Goal: Task Accomplishment & Management: Use online tool/utility

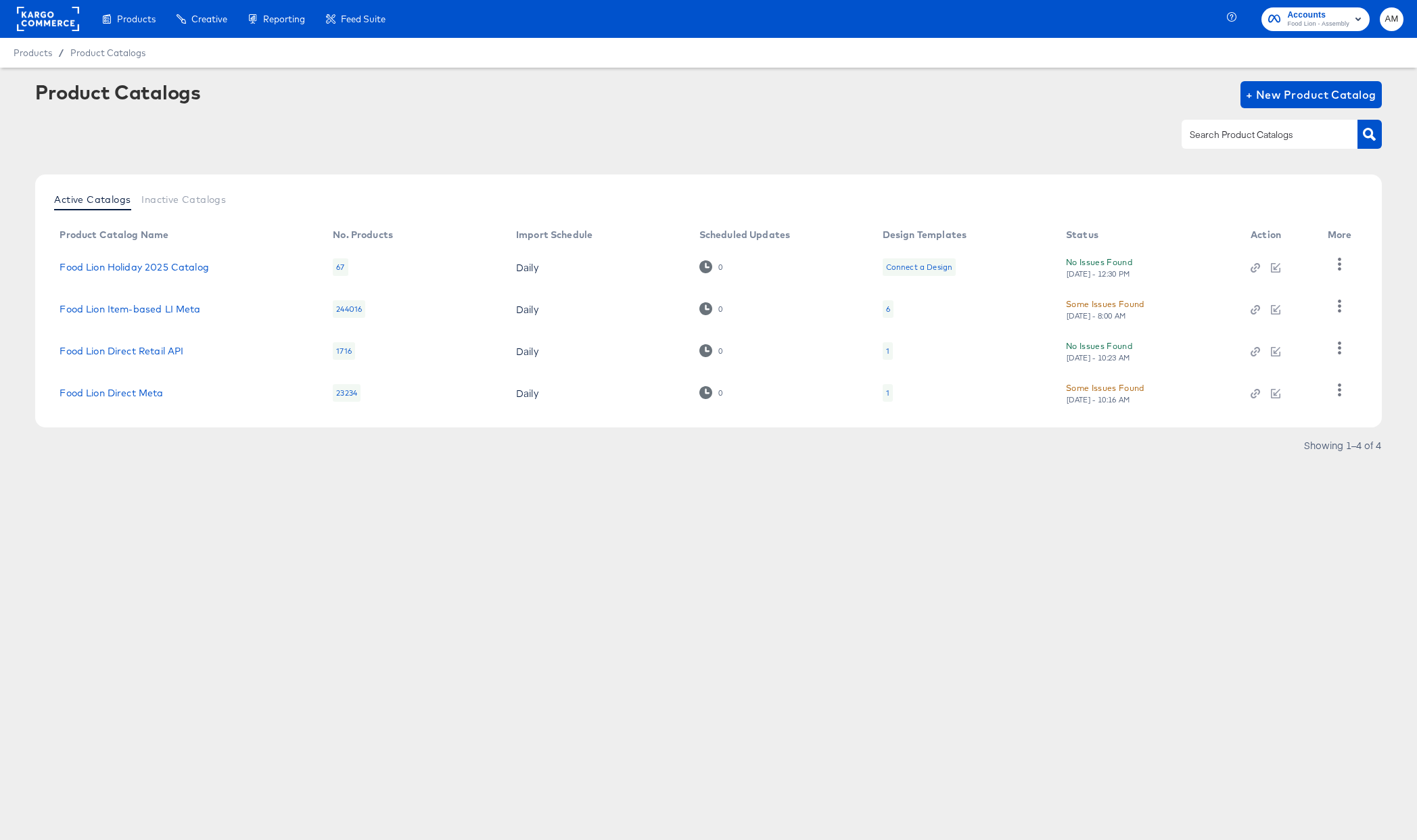
click at [58, 17] on rect at bounding box center [48, 19] width 63 height 25
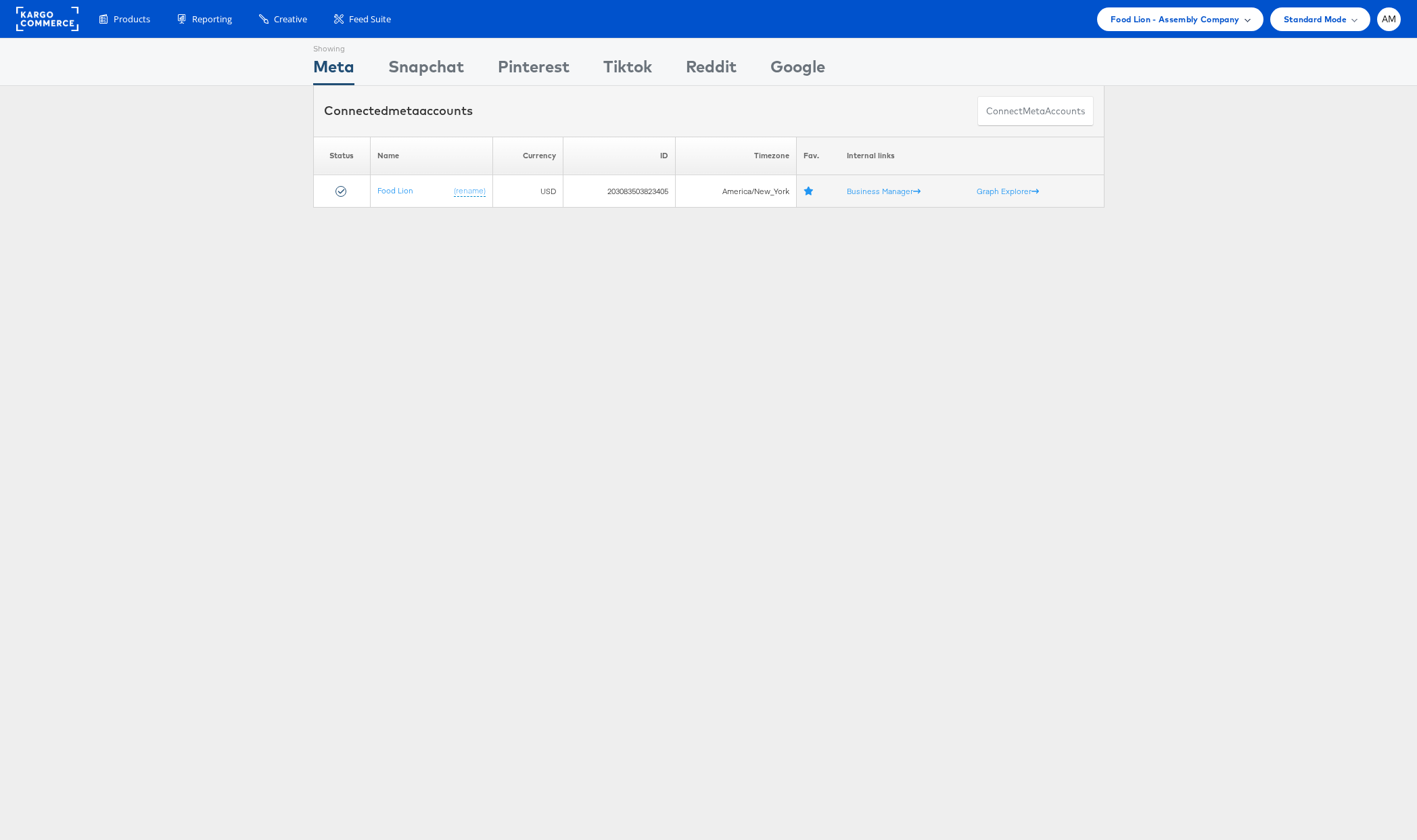
click at [1151, 20] on span "Food Lion - Assembly Company" at bounding box center [1175, 19] width 129 height 14
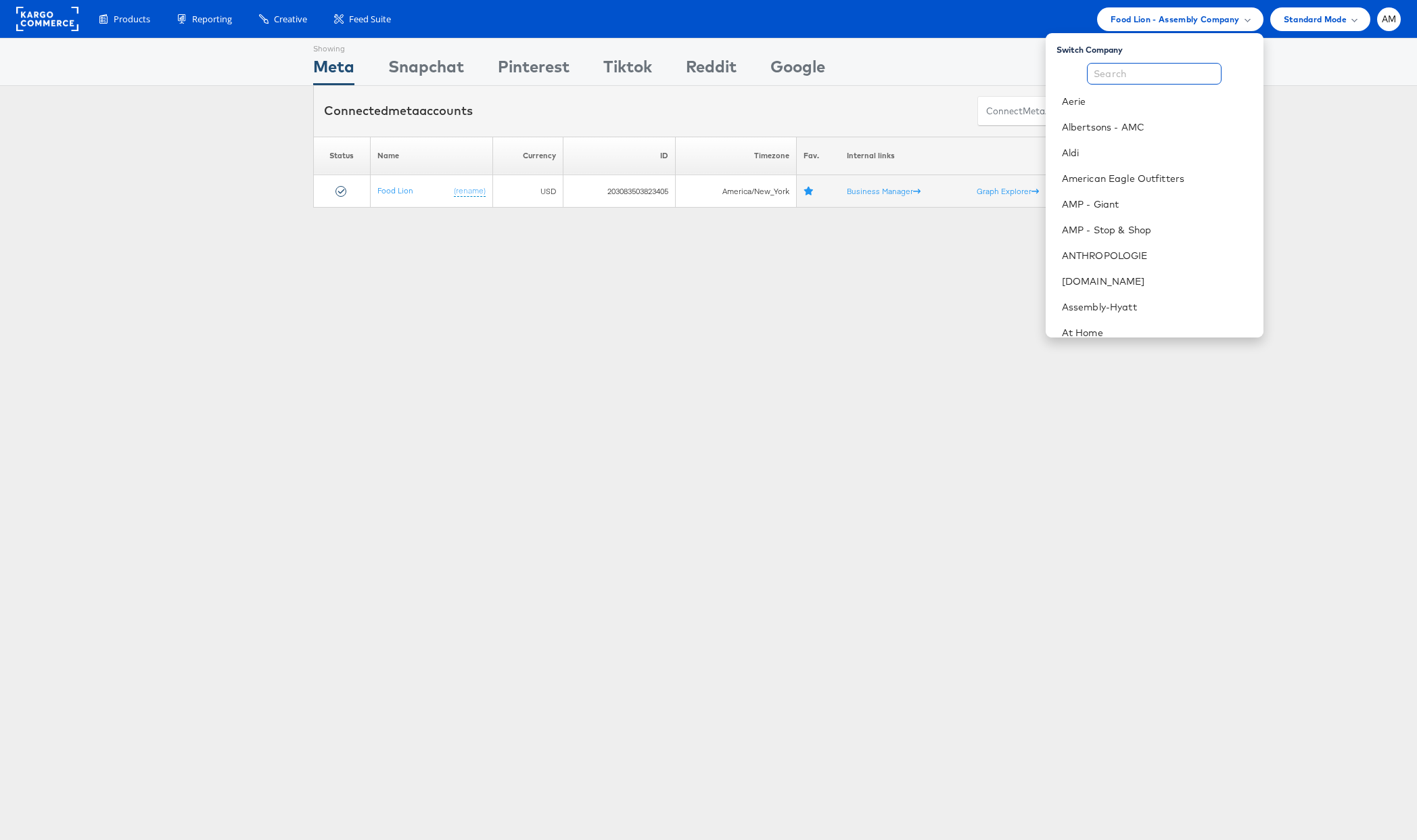
click at [1140, 73] on input "text" at bounding box center [1154, 73] width 135 height 22
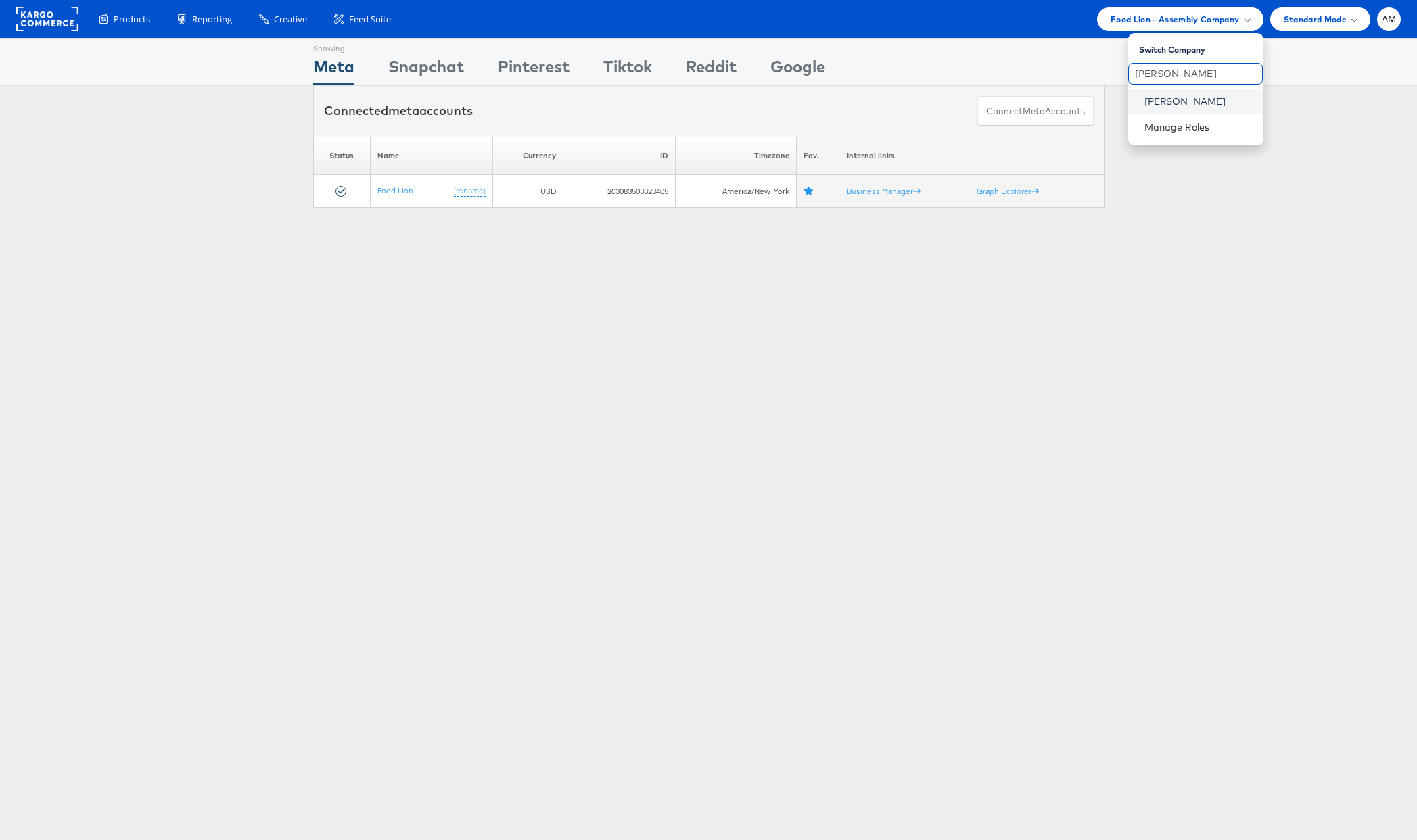
type input "Belk"
click at [1145, 103] on link "Belk" at bounding box center [1199, 102] width 108 height 13
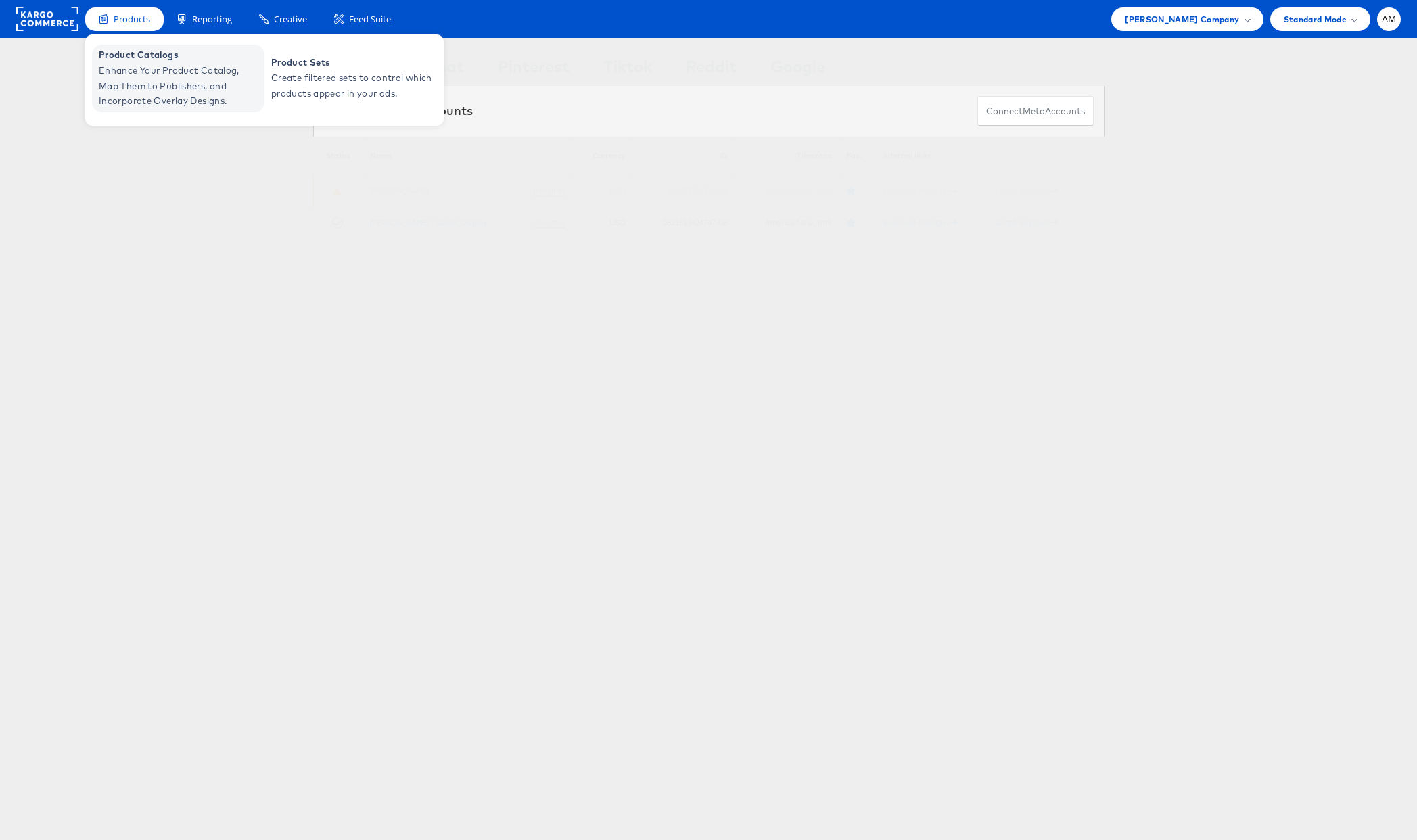
click at [162, 93] on span "Enhance Your Product Catalog, Map Them to Publishers, and Incorporate Overlay D…" at bounding box center [179, 85] width 162 height 46
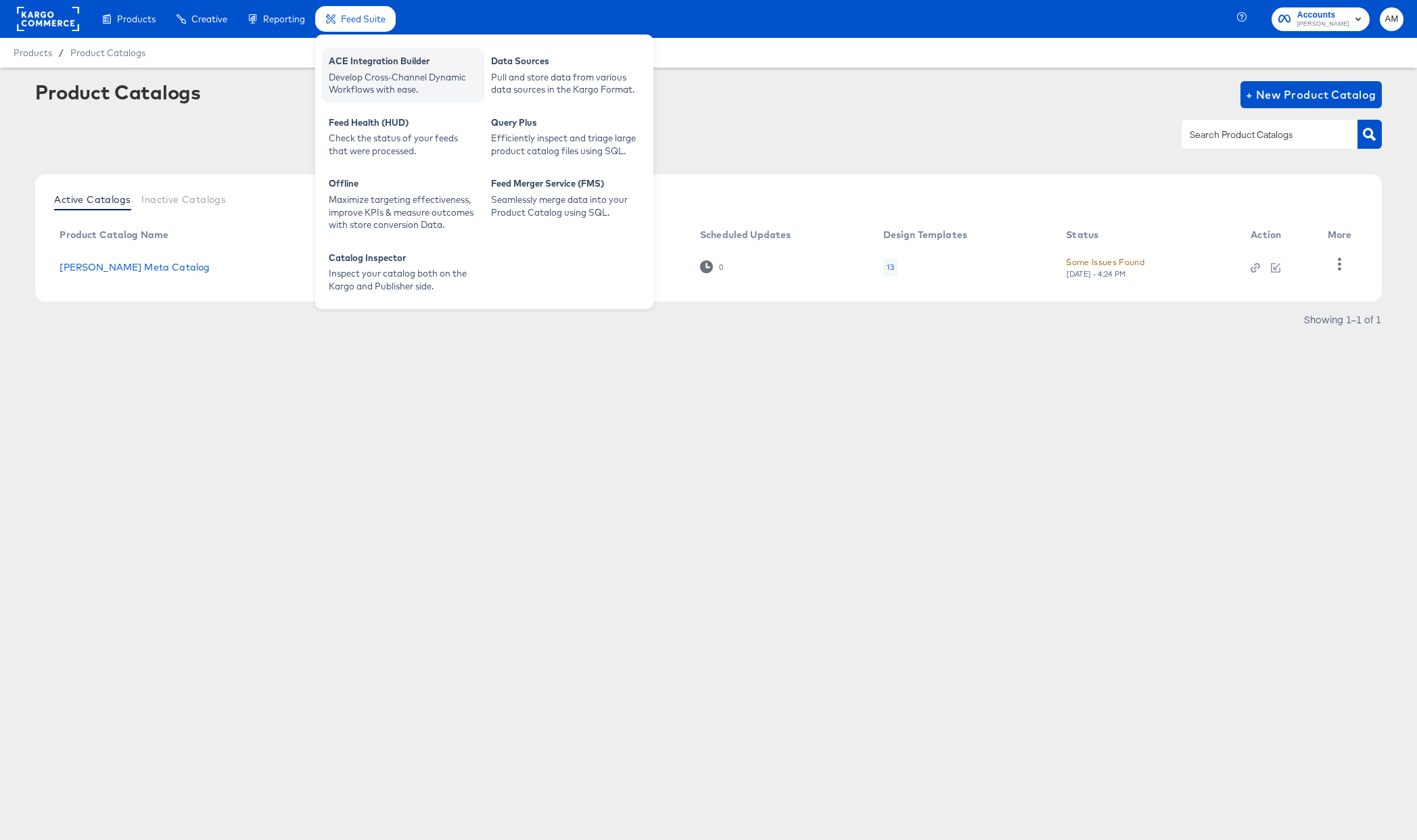
click at [362, 84] on div "Develop Cross-Channel Dynamic Workflows with ease." at bounding box center [402, 84] width 149 height 25
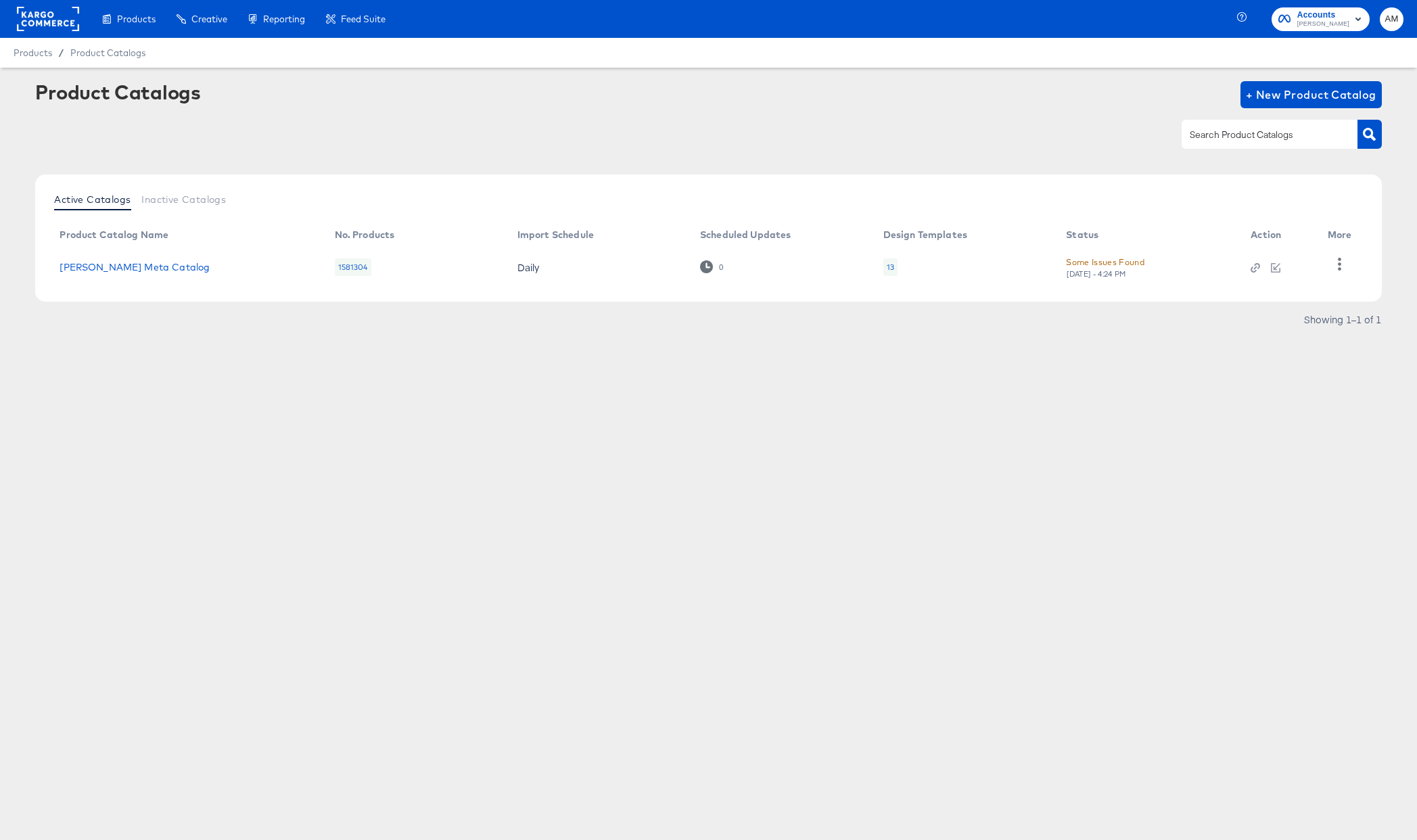
click at [225, 342] on article "Product Catalogs + New Product Catalog Active Catalogs Inactive Catalogs Produc…" at bounding box center [708, 222] width 1417 height 309
drag, startPoint x: 353, startPoint y: 269, endPoint x: 338, endPoint y: 269, distance: 15.0
click at [338, 269] on div "1581304" at bounding box center [353, 267] width 36 height 18
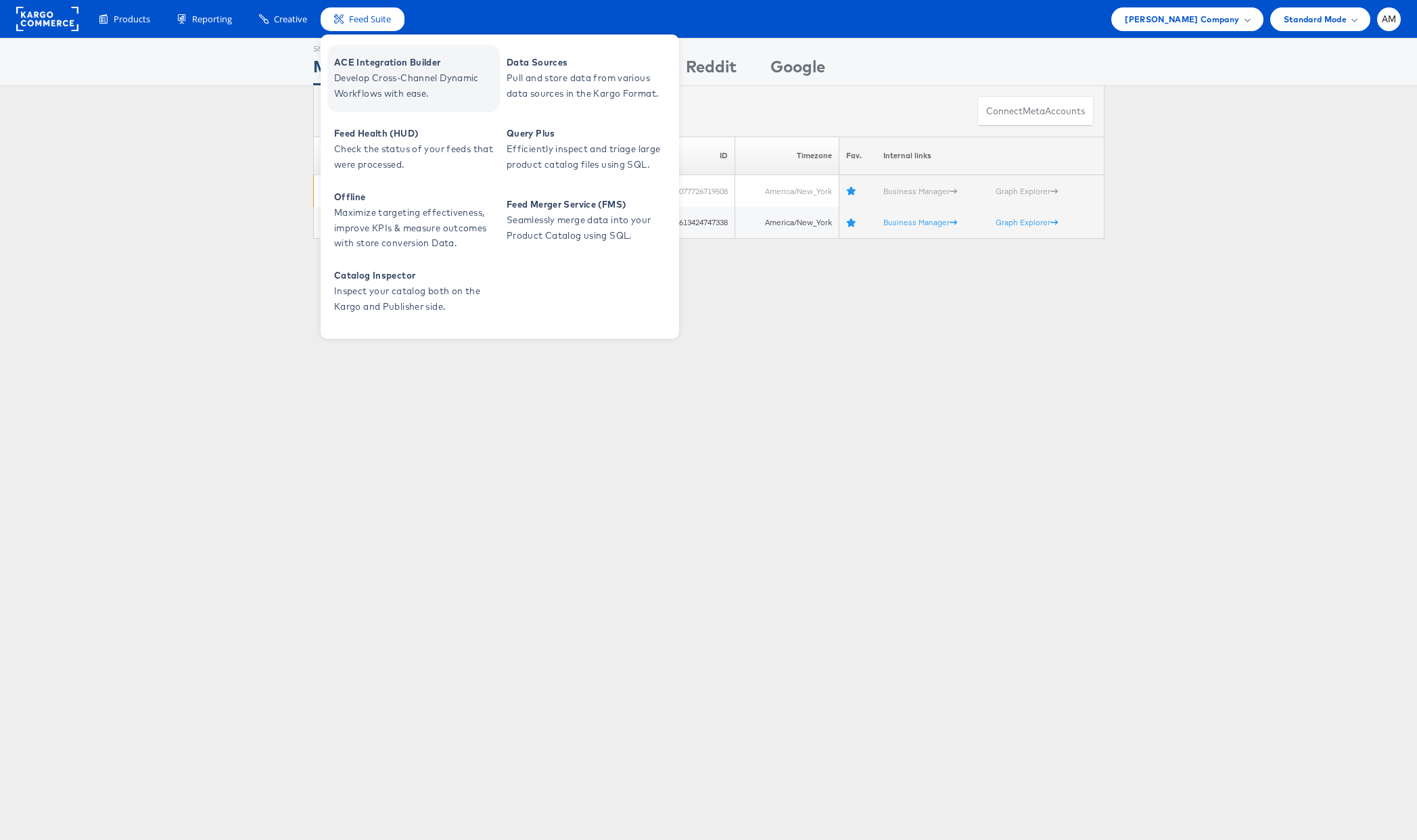
click at [385, 84] on span "Develop Cross-Channel Dynamic Workflows with ease." at bounding box center [415, 85] width 162 height 31
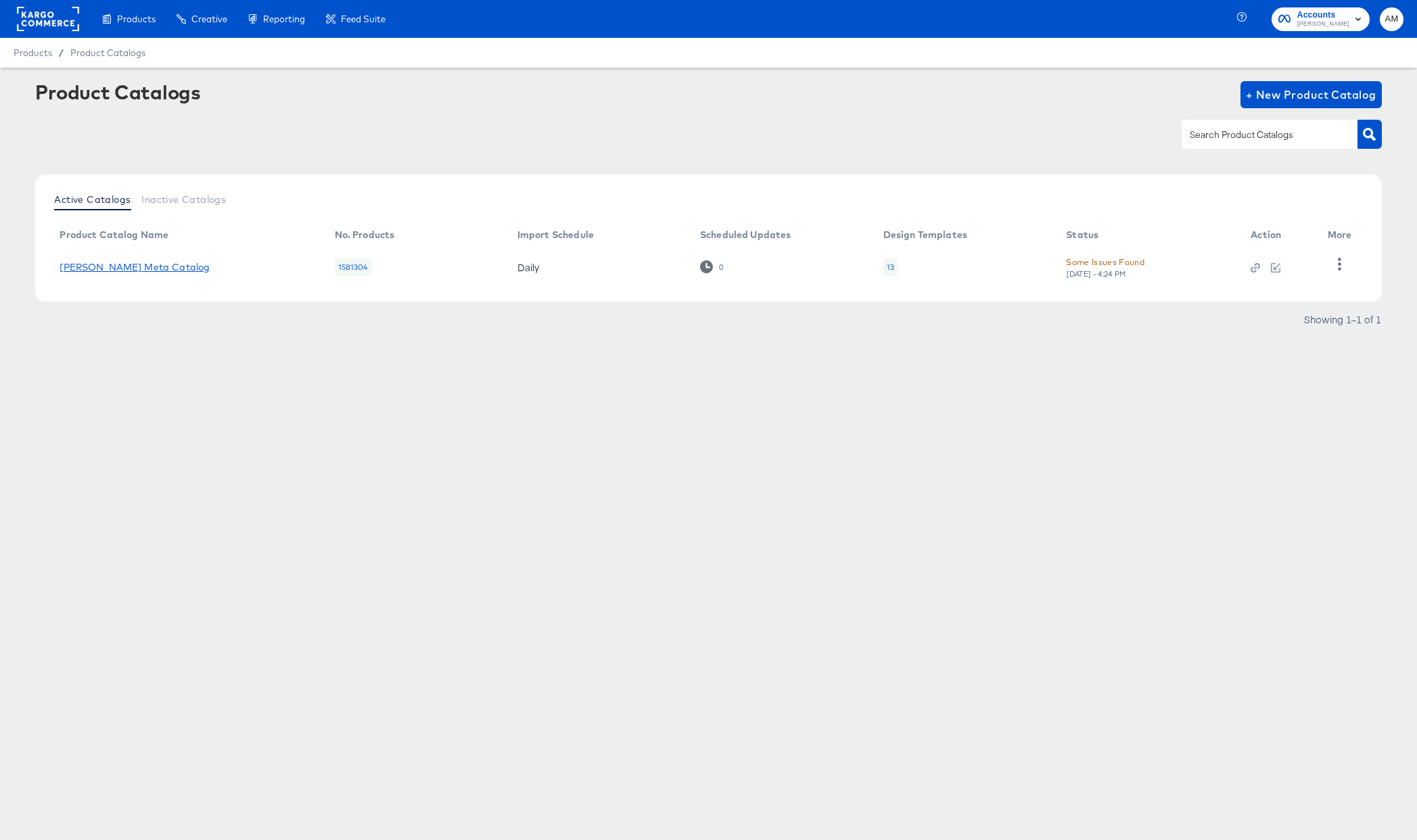
click at [126, 266] on link "[PERSON_NAME] Meta Catalog" at bounding box center [135, 267] width 150 height 10
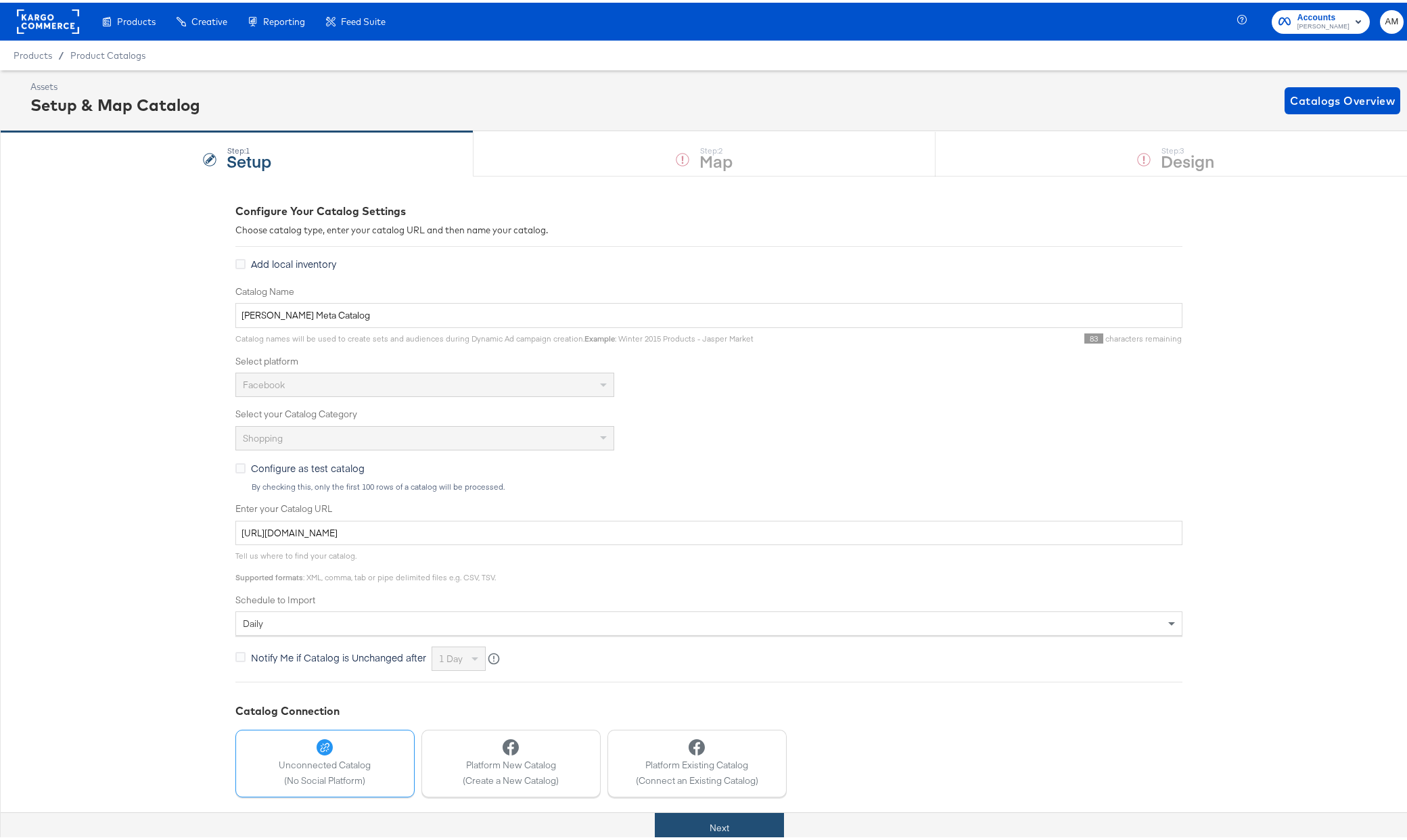
click at [738, 830] on button "Next" at bounding box center [720, 826] width 129 height 30
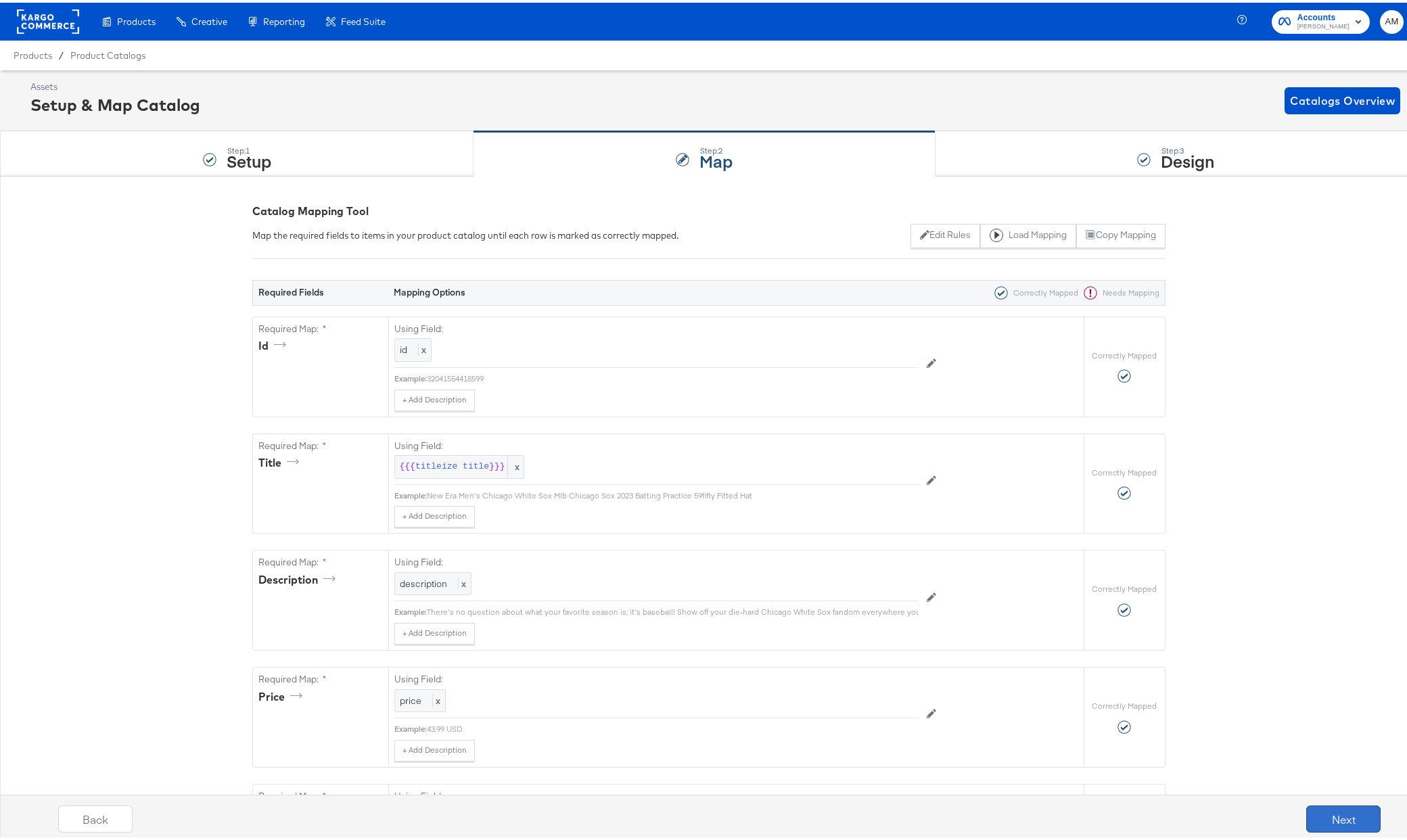
click at [1338, 818] on button "Next" at bounding box center [1343, 816] width 74 height 28
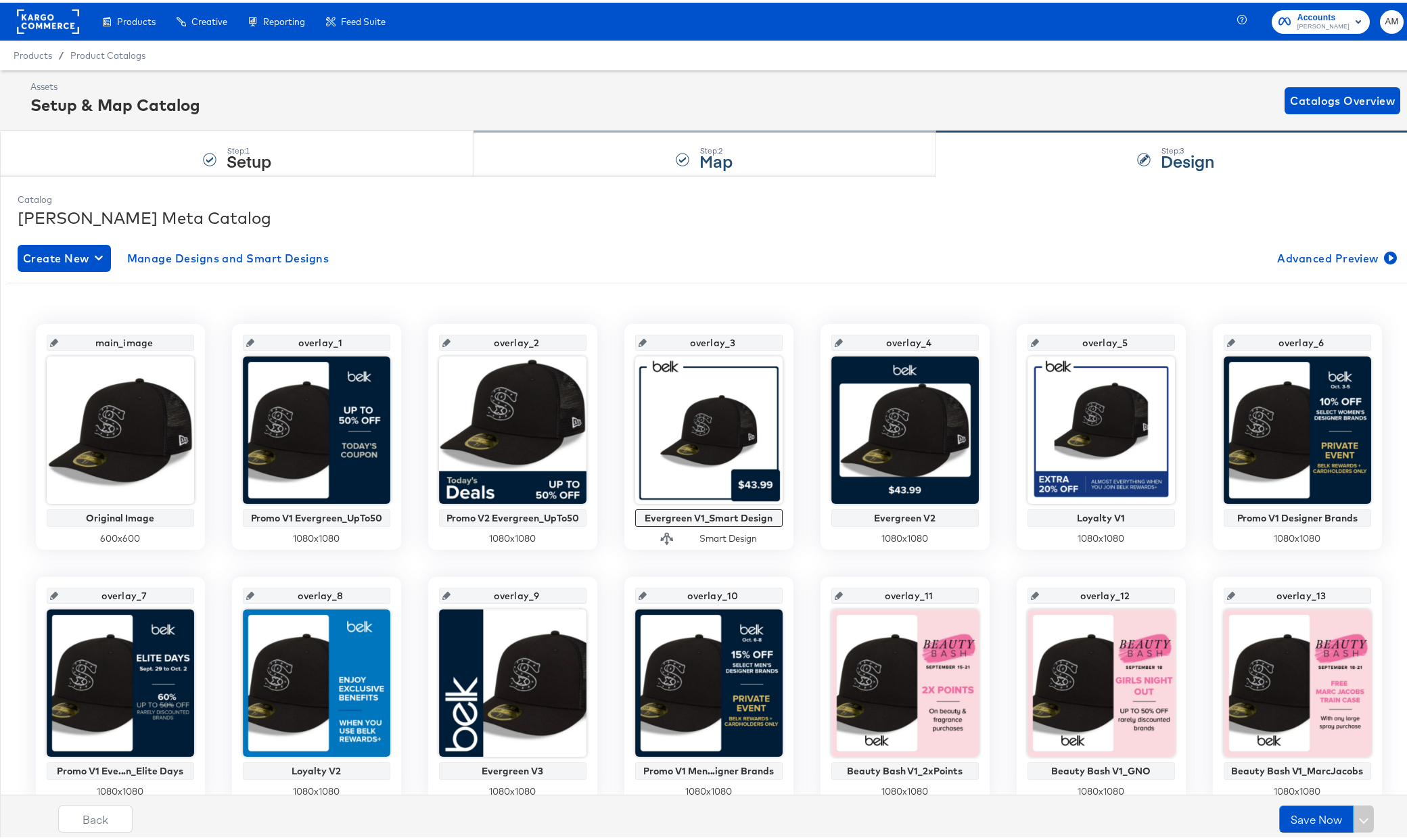
click at [600, 150] on div "Step: 2 Map" at bounding box center [704, 151] width 461 height 45
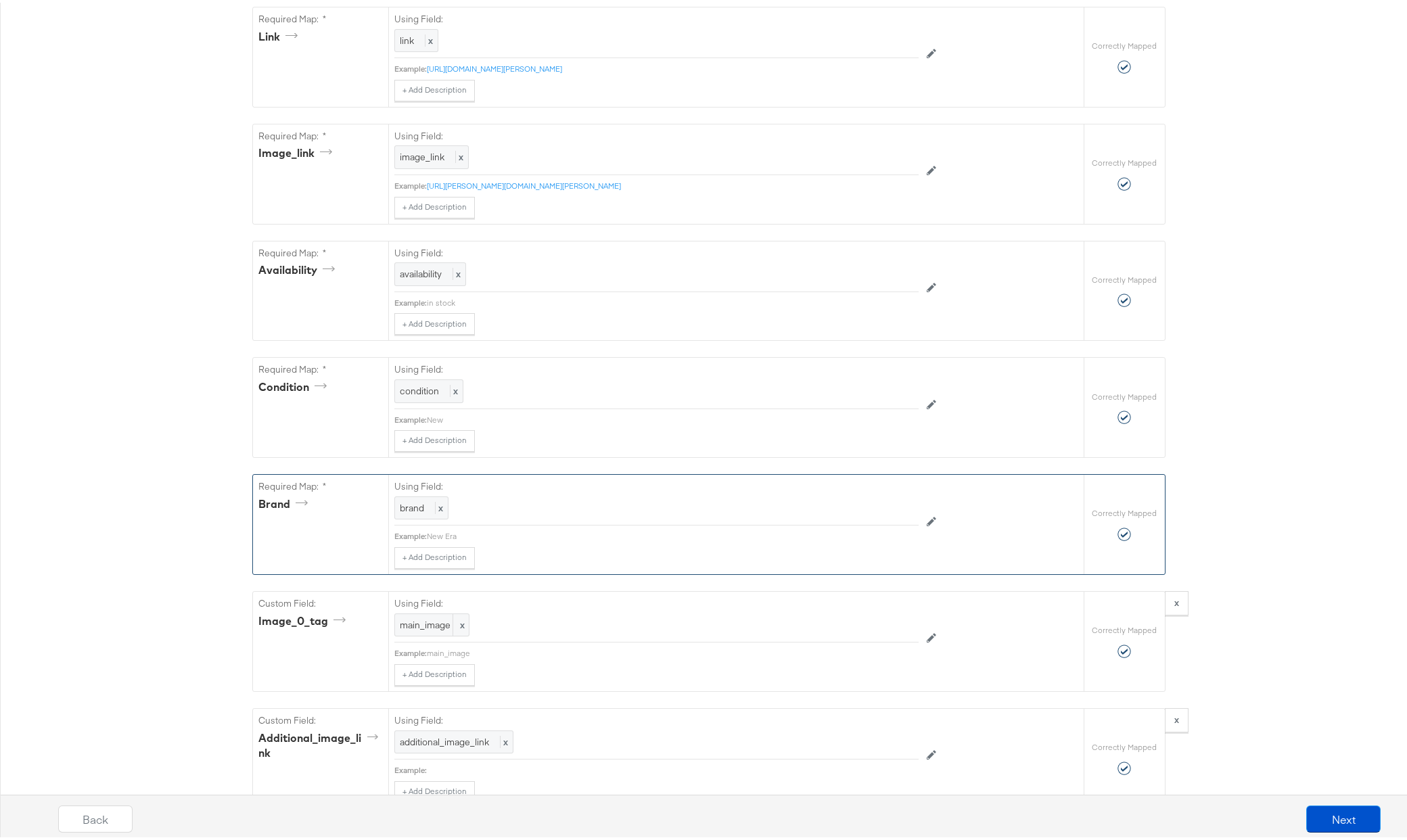
scroll to position [777, 0]
click at [1317, 817] on button "Next" at bounding box center [1343, 816] width 74 height 28
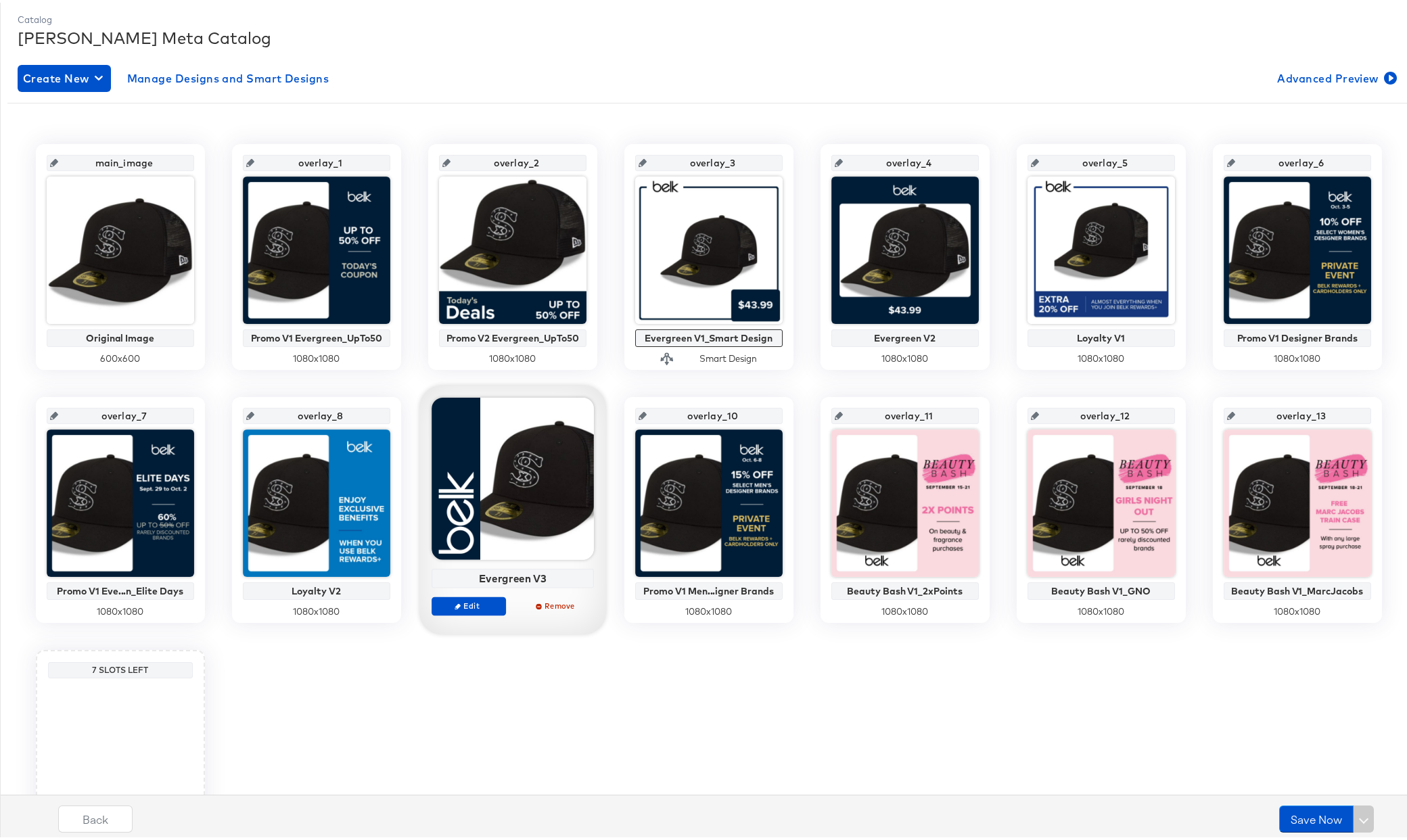
scroll to position [0, 0]
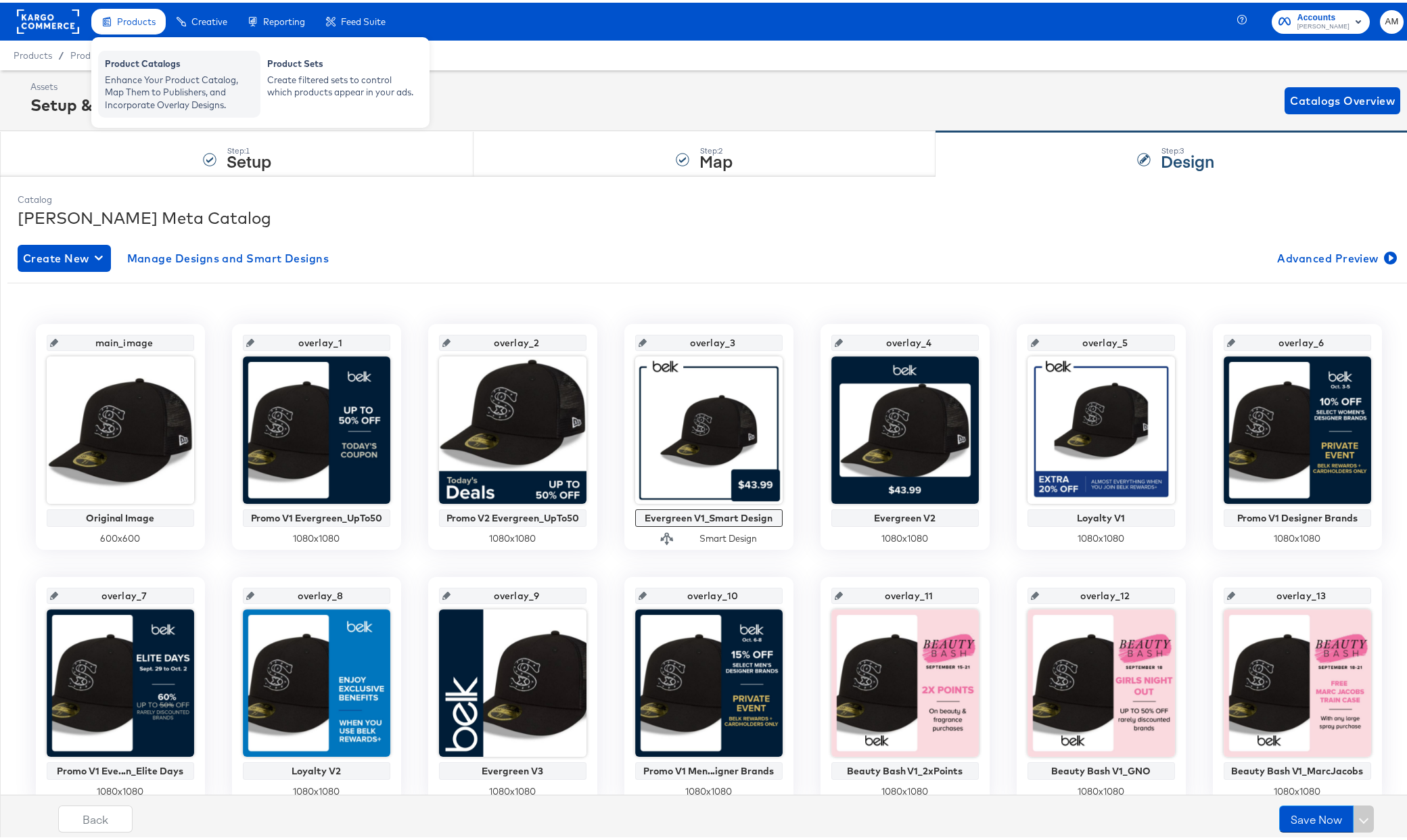
click at [132, 72] on div "Enhance Your Product Catalog, Map Them to Publishers, and Incorporate Overlay D…" at bounding box center [178, 90] width 149 height 38
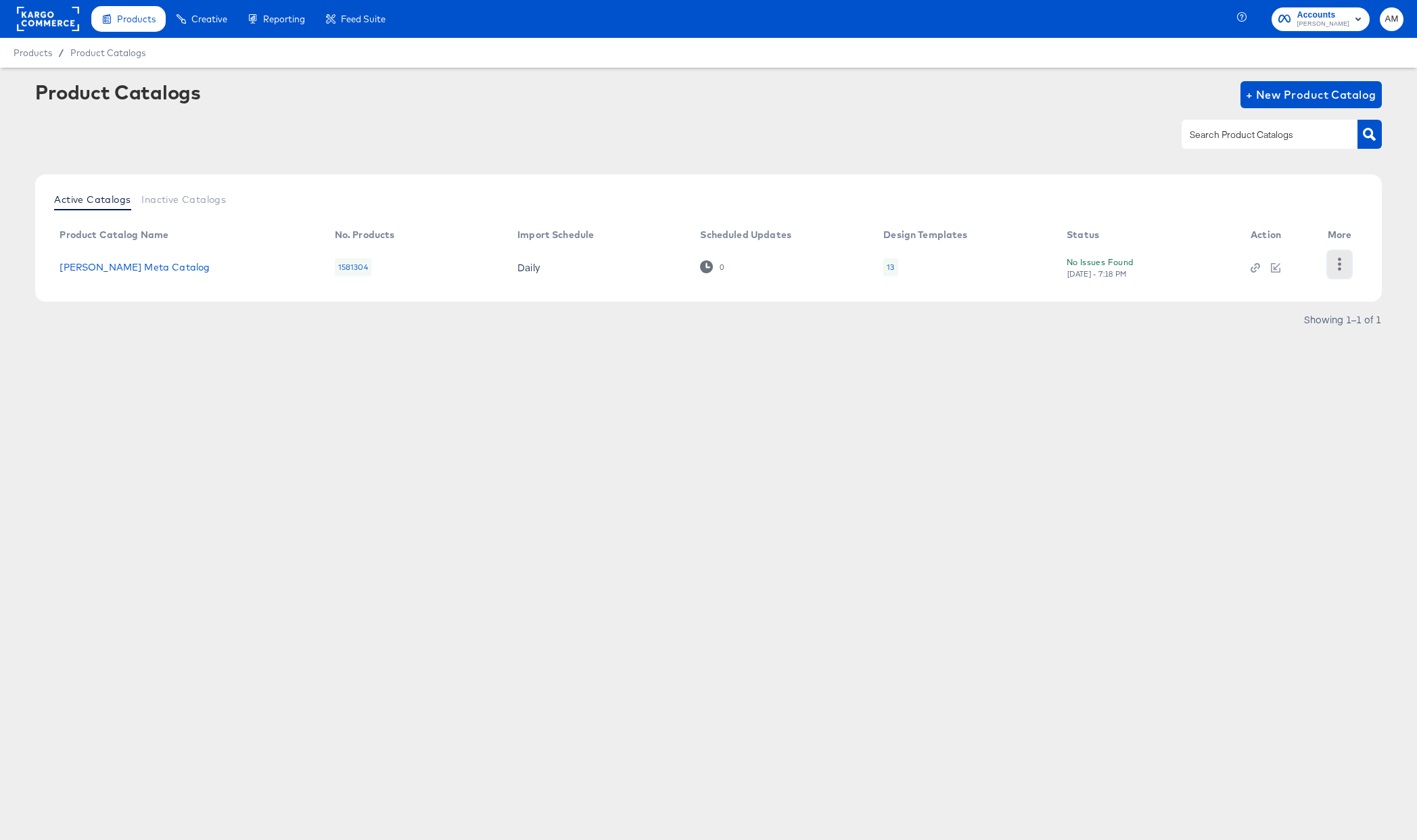
click at [1342, 265] on icon "button" at bounding box center [1339, 264] width 13 height 13
click at [1278, 261] on div "HUD Checks (Internal)" at bounding box center [1283, 263] width 136 height 22
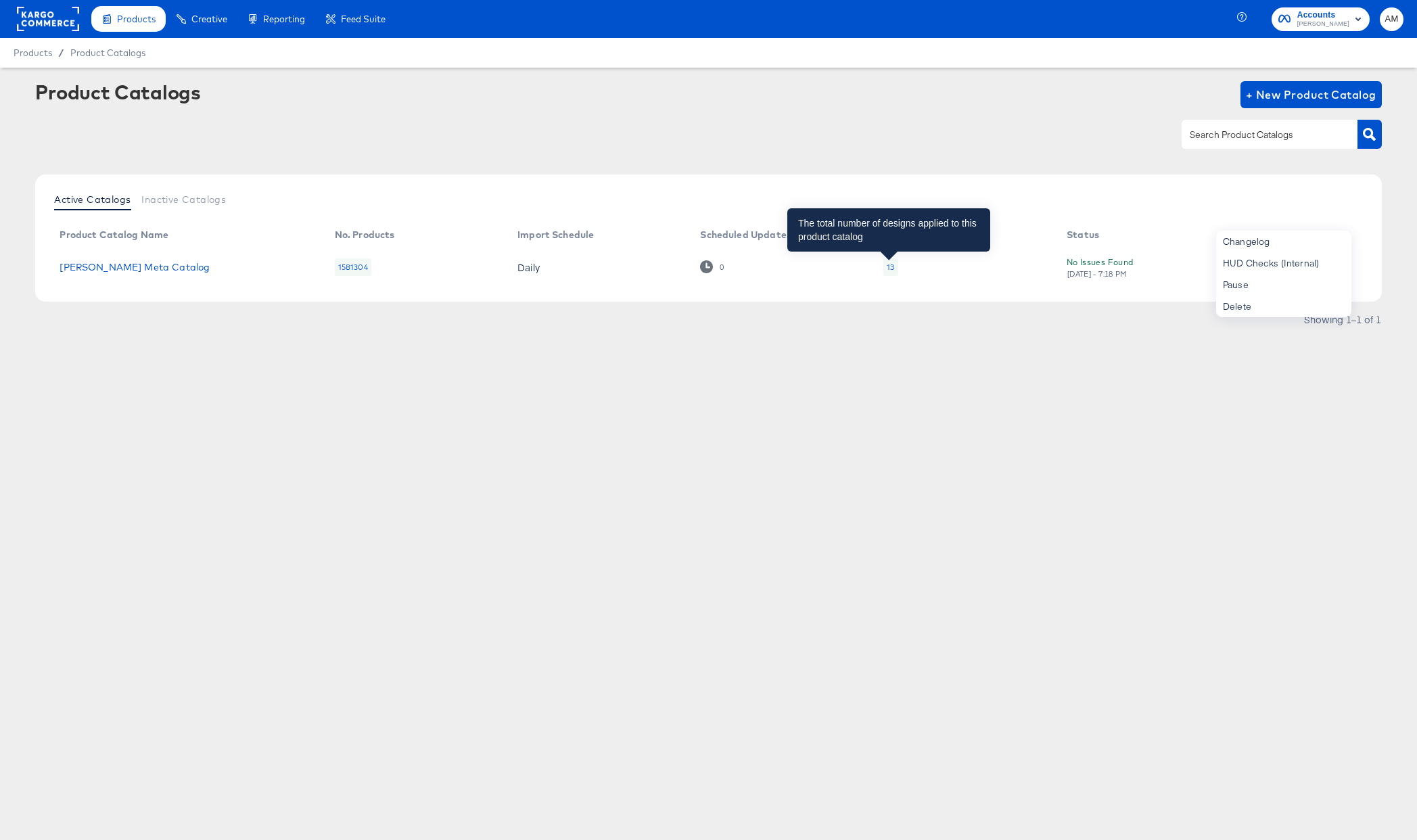
click at [886, 267] on div "13" at bounding box center [890, 267] width 8 height 10
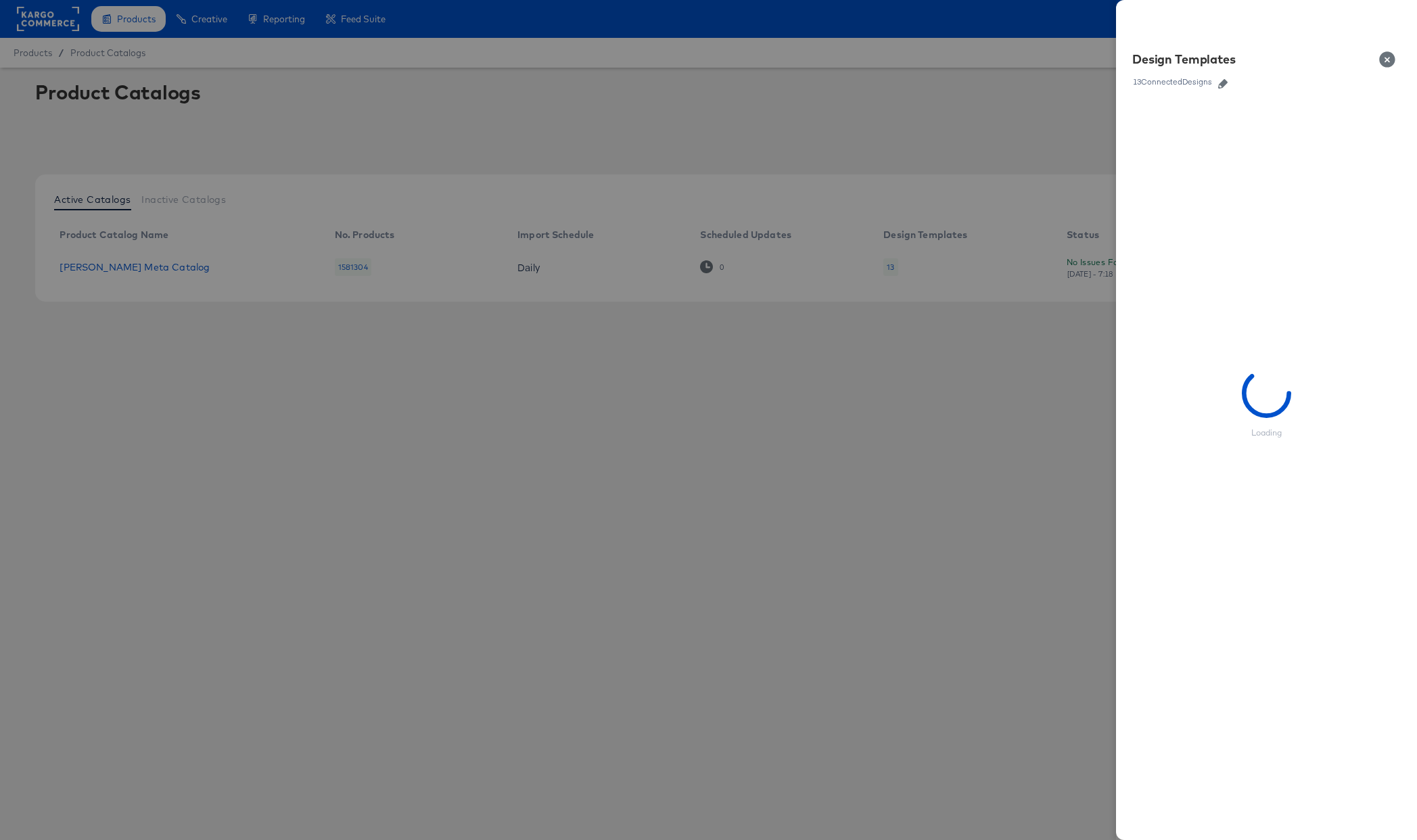
click at [1224, 84] on icon "button" at bounding box center [1222, 84] width 9 height 9
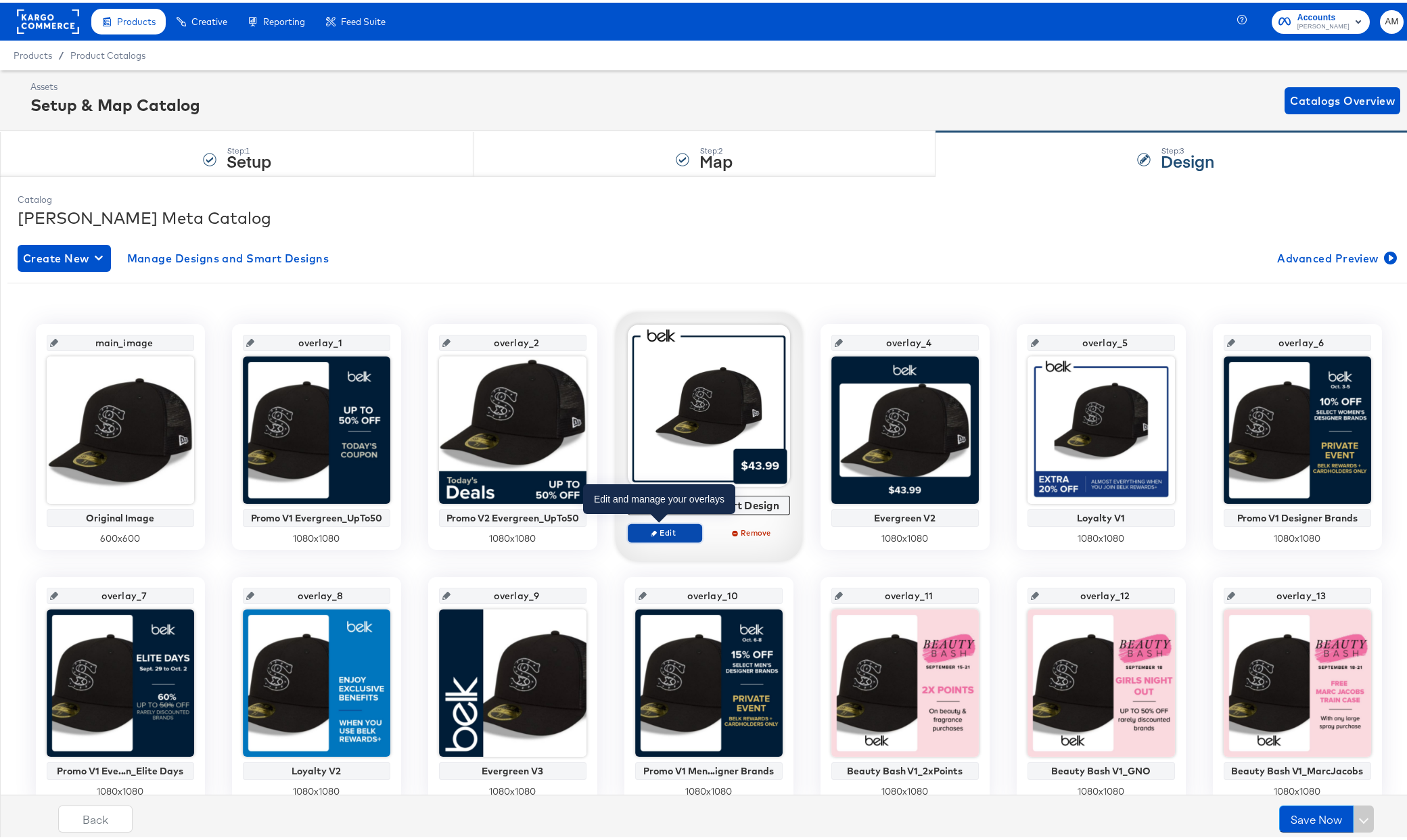
click at [663, 532] on span "Edit" at bounding box center [665, 530] width 63 height 10
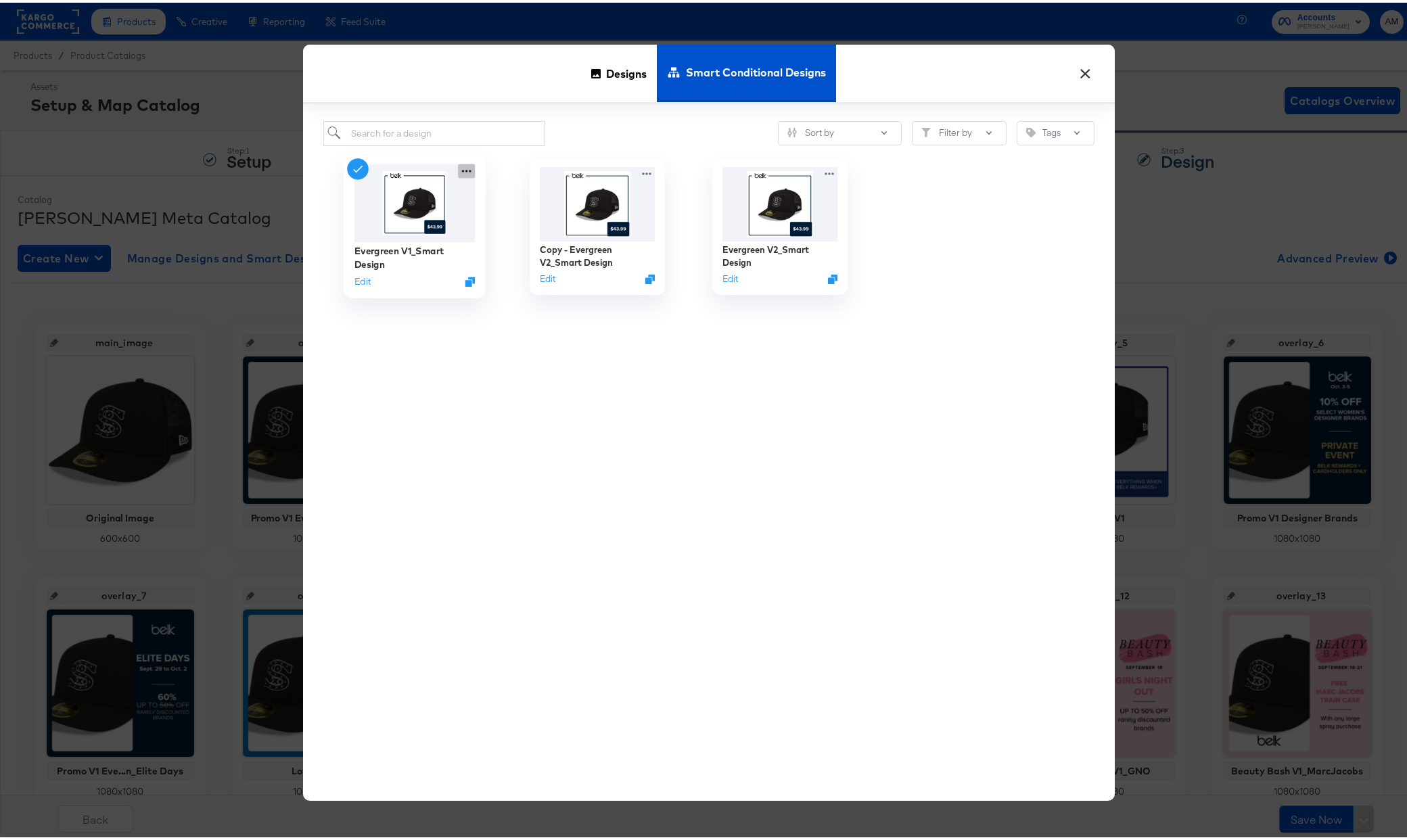
click at [462, 167] on icon at bounding box center [466, 168] width 17 height 14
click at [533, 198] on div "Copy Design URL Copy Design URL" at bounding box center [533, 198] width 0 height 0
click at [641, 168] on icon at bounding box center [649, 168] width 17 height 14
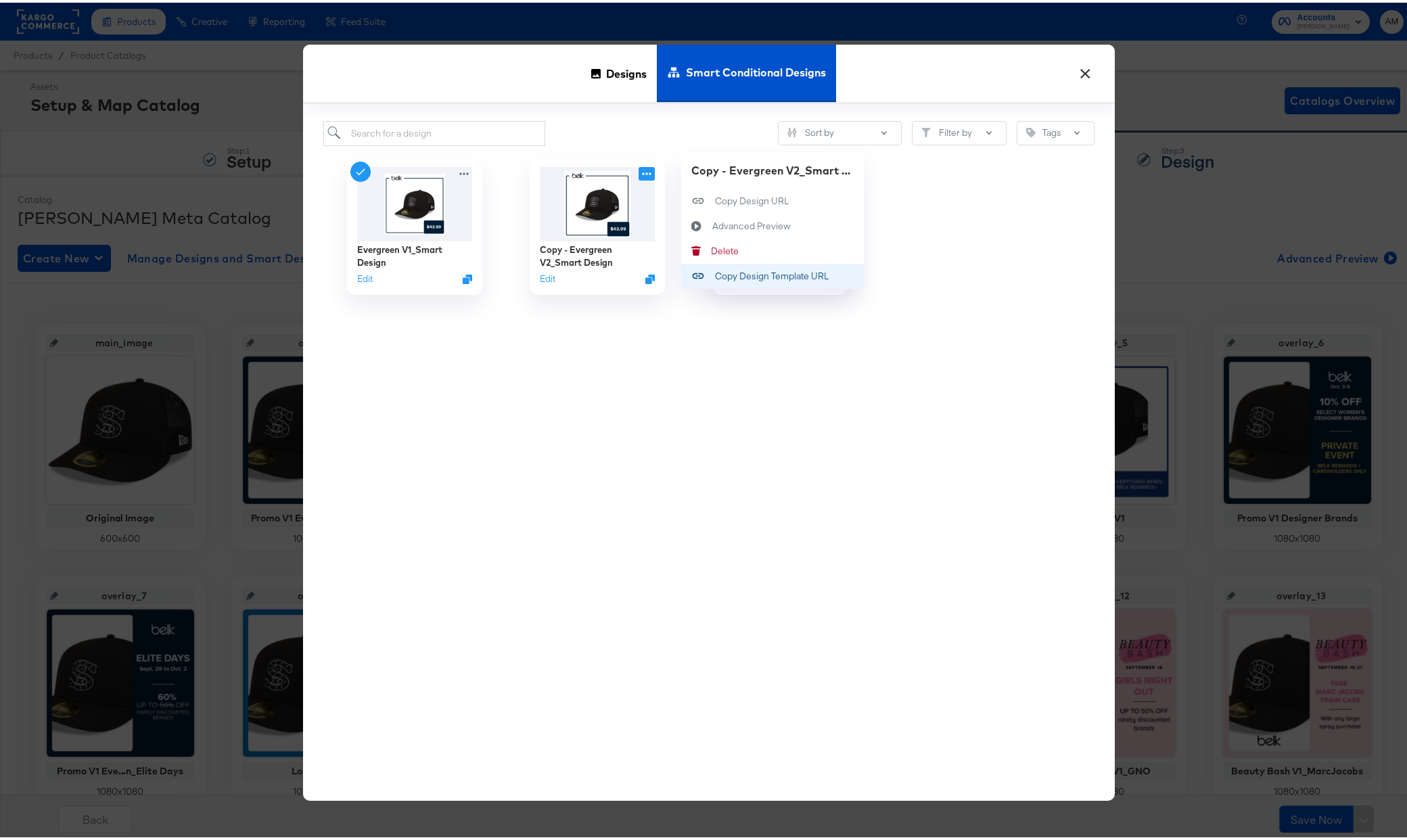
click at [715, 273] on div "Copy Design Template URL Copy Design Template URL" at bounding box center [715, 273] width 0 height 0
click at [1082, 75] on button "×" at bounding box center [1086, 67] width 25 height 25
